Goal: Task Accomplishment & Management: Manage account settings

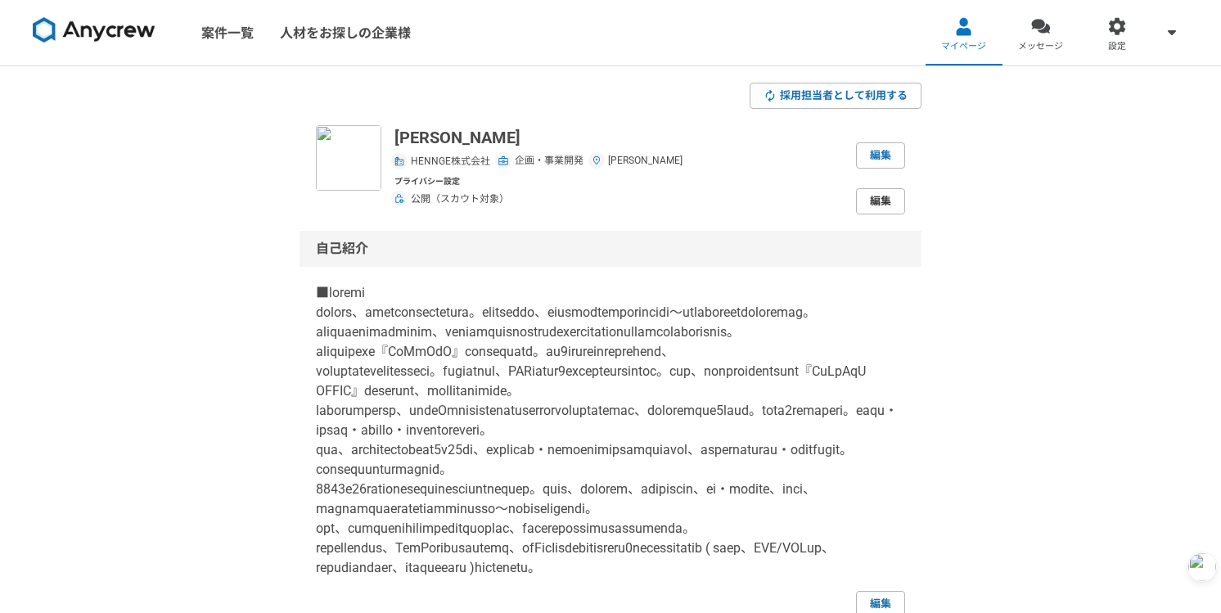
click at [870, 197] on link "編集" at bounding box center [880, 201] width 49 height 26
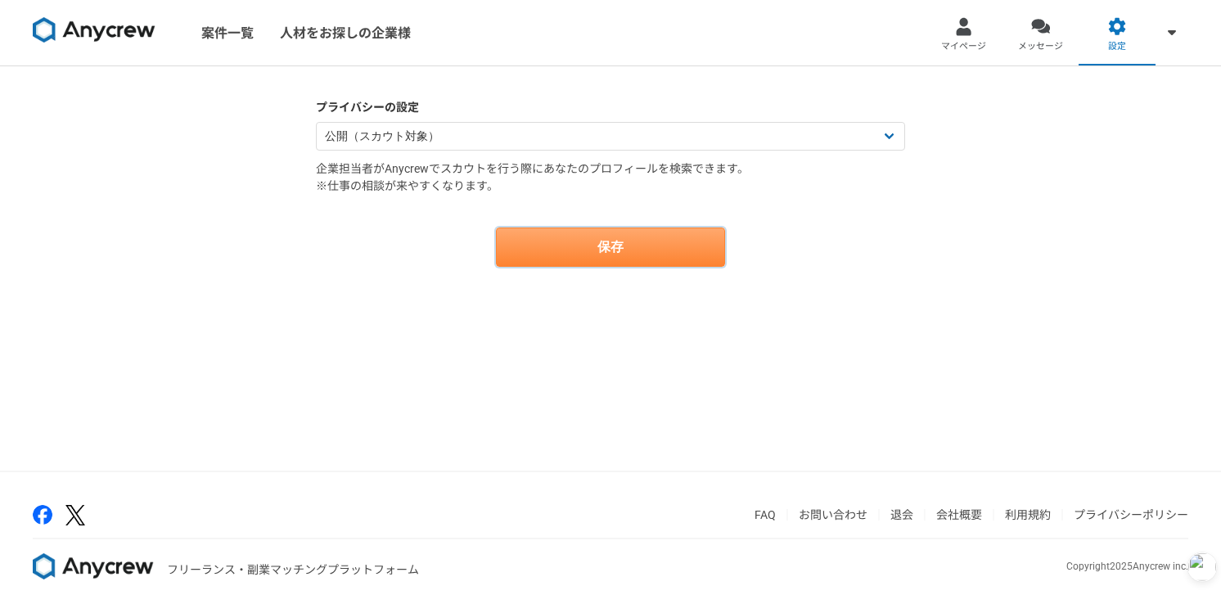
click at [698, 230] on button "保存" at bounding box center [610, 247] width 229 height 39
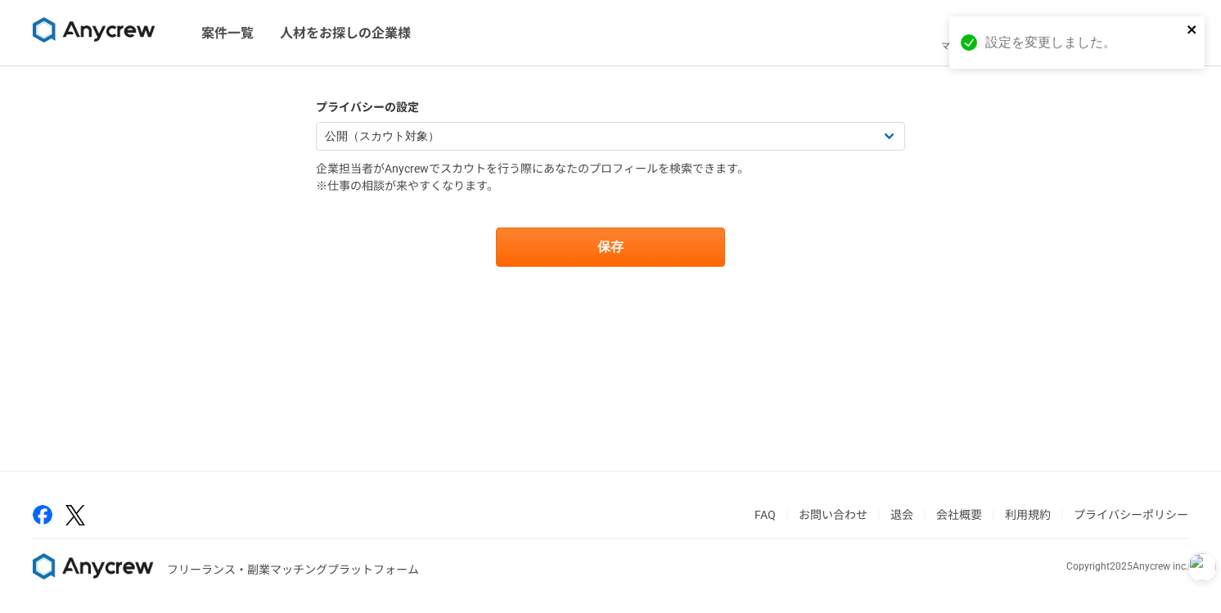
click at [1190, 28] on icon "close" at bounding box center [1192, 29] width 8 height 8
click at [951, 29] on link "マイページ" at bounding box center [964, 32] width 77 height 65
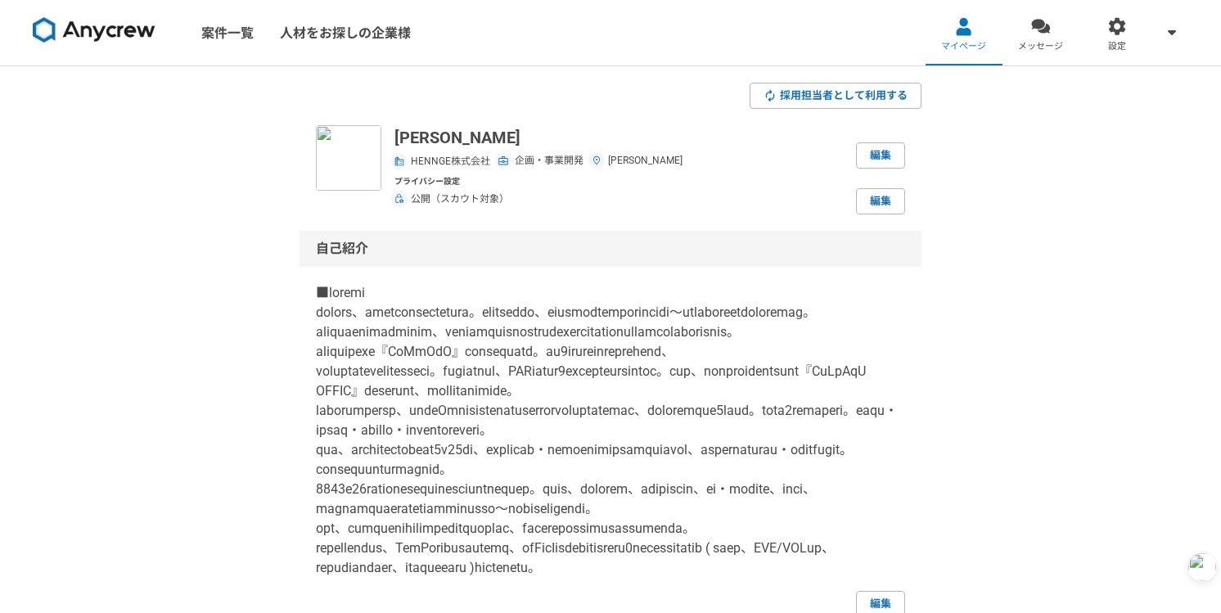
click at [100, 36] on img at bounding box center [94, 30] width 123 height 26
